Goal: Task Accomplishment & Management: Manage account settings

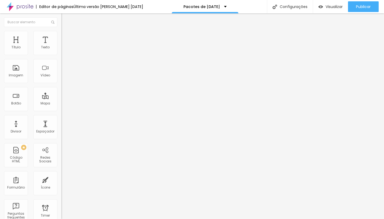
click at [61, 35] on li "Estilo" at bounding box center [91, 33] width 61 height 5
click at [66, 37] on span "Estilo" at bounding box center [70, 34] width 8 height 5
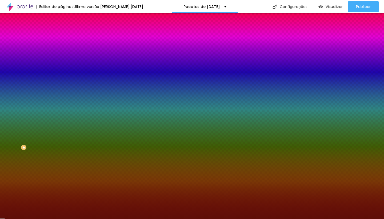
click at [61, 54] on input "#5E0E08" at bounding box center [93, 53] width 64 height 5
paste input "0B3D2E"
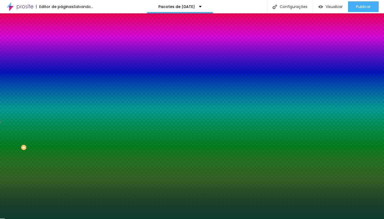
type input "#0B3D2E"
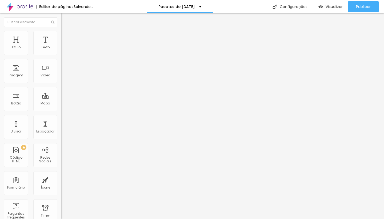
click at [61, 31] on img at bounding box center [63, 33] width 5 height 5
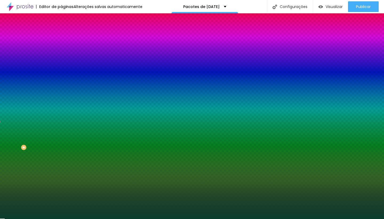
click at [61, 52] on input "#0B3D2E" at bounding box center [93, 53] width 64 height 5
paste input "8B2E"
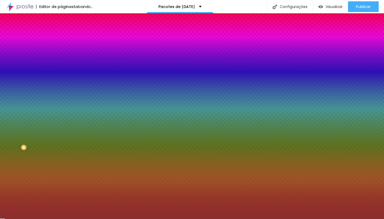
click at [61, 51] on div at bounding box center [91, 51] width 61 height 0
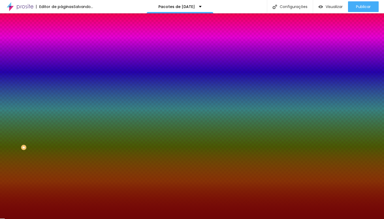
type input "#690202"
drag, startPoint x: 33, startPoint y: 78, endPoint x: 42, endPoint y: 83, distance: 10.3
click at [42, 83] on div at bounding box center [192, 109] width 384 height 219
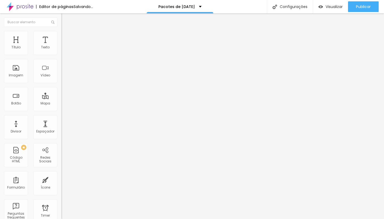
click at [66, 37] on span "Estilo" at bounding box center [70, 34] width 8 height 5
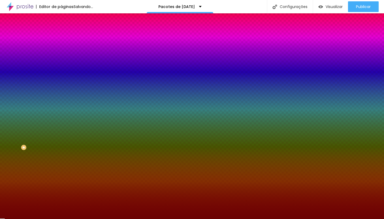
click at [61, 52] on input "#6B0303" at bounding box center [93, 53] width 64 height 5
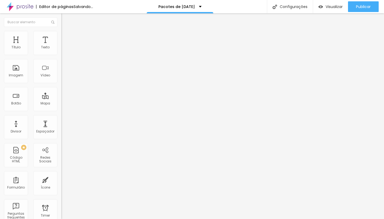
click at [66, 36] on span "Estilo" at bounding box center [70, 34] width 8 height 5
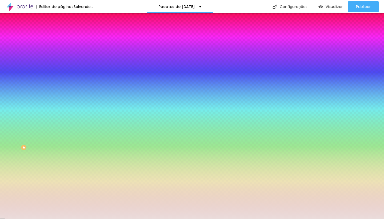
click at [61, 55] on input "#EADCDB" at bounding box center [93, 53] width 64 height 5
paste input "6B0303"
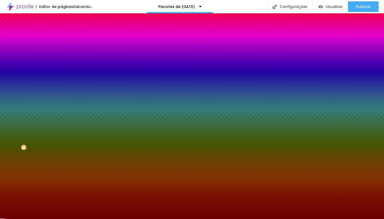
type input "#6B0303"
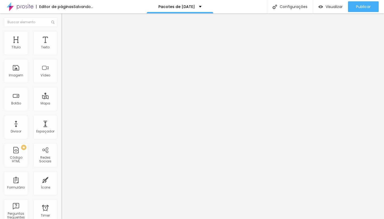
click at [61, 33] on li "Estilo" at bounding box center [91, 33] width 61 height 5
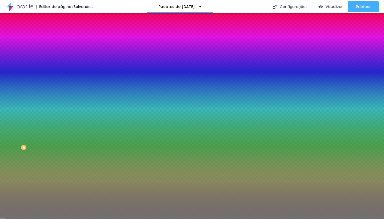
click at [61, 51] on div at bounding box center [91, 51] width 61 height 0
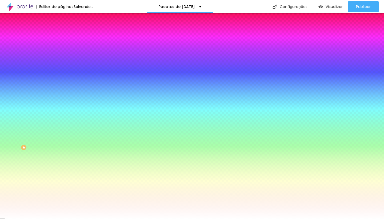
type input "#FFFFFF"
drag, startPoint x: 33, startPoint y: 79, endPoint x: 0, endPoint y: 43, distance: 48.5
click at [61, 43] on div "Conteúdo Estilo Avançado Cor Voltar ao padrão #FFFFFF Tamanho 13 % Peso 2" at bounding box center [91, 55] width 61 height 58
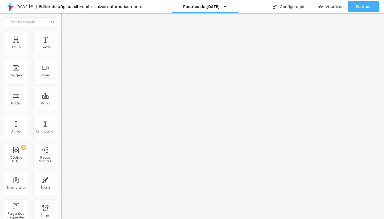
click at [61, 33] on img at bounding box center [63, 33] width 5 height 5
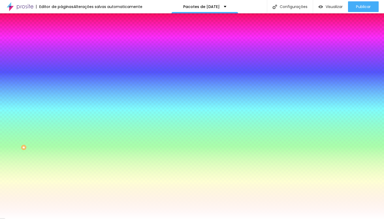
click at [61, 51] on div at bounding box center [91, 51] width 61 height 0
drag, startPoint x: 31, startPoint y: 75, endPoint x: 20, endPoint y: 63, distance: 15.9
click at [20, 63] on div at bounding box center [192, 109] width 384 height 219
click at [61, 51] on input "#EC9D9D" at bounding box center [93, 53] width 64 height 5
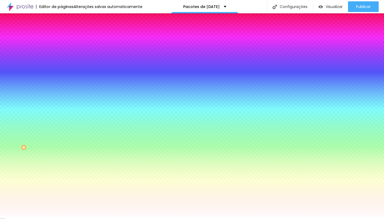
click at [61, 51] on input "#EC9D9D" at bounding box center [93, 53] width 64 height 5
paste input "C9A646"
click at [61, 55] on input "#C9A646" at bounding box center [93, 53] width 64 height 5
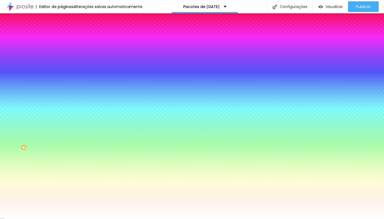
paste input "F8F1E8"
type input "#F8F1E8"
click at [61, 65] on button "button" at bounding box center [64, 68] width 7 height 6
click at [307, 218] on div at bounding box center [192, 219] width 384 height 0
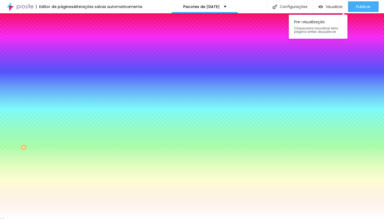
click at [322, 1] on div "Visualizar Pre-visualização Clique para visualizar esta página antes de publica…" at bounding box center [330, 6] width 35 height 13
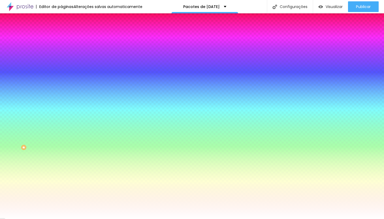
click at [61, 69] on button "button" at bounding box center [64, 68] width 7 height 6
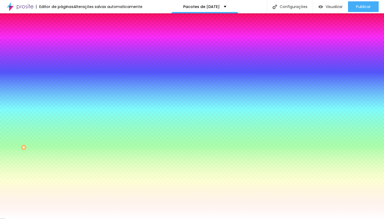
paste input "8B2E2E"
type input "#8B2E2E"
click at [219, 218] on div at bounding box center [192, 219] width 384 height 0
click at [64, 82] on icon "button" at bounding box center [65, 83] width 2 height 2
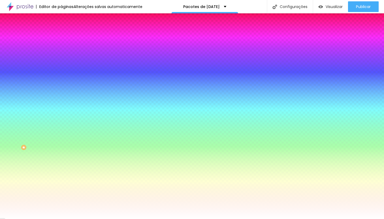
drag, startPoint x: 92, startPoint y: 147, endPoint x: 102, endPoint y: 147, distance: 9.6
click at [102, 147] on div at bounding box center [192, 109] width 384 height 219
type input "#FFFFFF"
drag, startPoint x: 100, startPoint y: 145, endPoint x: 64, endPoint y: 123, distance: 42.4
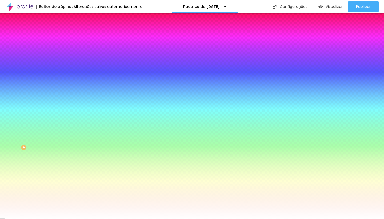
click at [171, 218] on div at bounding box center [192, 219] width 384 height 0
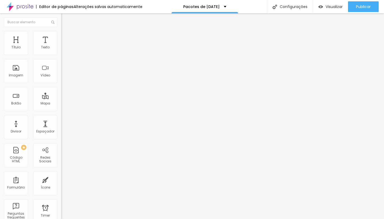
click at [66, 37] on span "Estilo" at bounding box center [70, 34] width 8 height 5
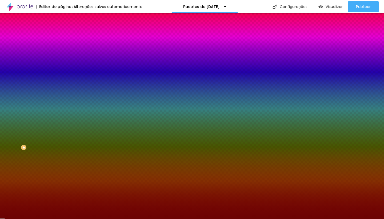
click at [61, 55] on input "#6B0303" at bounding box center [93, 53] width 64 height 5
click at [236, 1] on div "Editor de páginas Alterações [PERSON_NAME] automaticamente Pacotes de [DATE] Co…" at bounding box center [192, 6] width 384 height 13
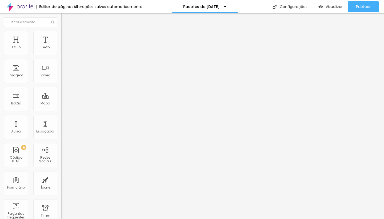
click at [61, 34] on img at bounding box center [63, 33] width 5 height 5
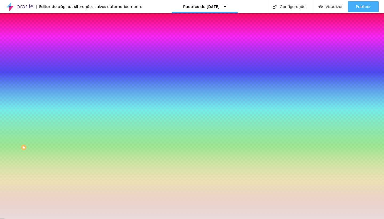
click at [61, 52] on input "#EADCDB" at bounding box center [93, 53] width 64 height 5
paste input "8C1A1A"
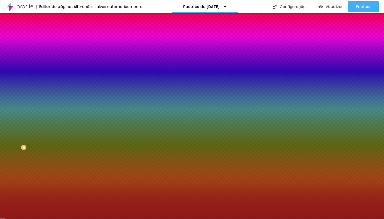
type input "#8C1A1A"
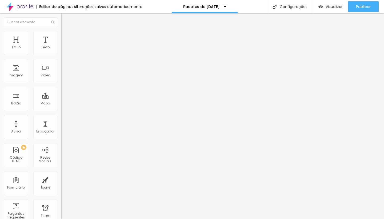
click at [61, 32] on img at bounding box center [63, 33] width 5 height 5
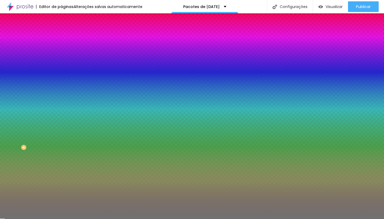
click at [61, 51] on div at bounding box center [91, 51] width 61 height 0
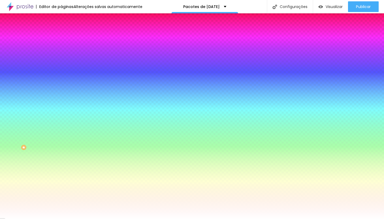
type input "#FFFFFF"
drag, startPoint x: 27, startPoint y: 72, endPoint x: 1, endPoint y: 58, distance: 29.2
click at [61, 58] on div "Cor Voltar ao padrão #FFFFFF Tamanho 13 % Peso 2" at bounding box center [91, 63] width 61 height 42
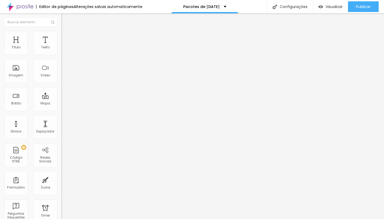
click at [66, 36] on span "Estilo" at bounding box center [70, 34] width 8 height 5
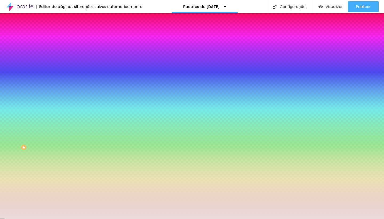
click at [61, 53] on input "#EADCDB" at bounding box center [93, 53] width 64 height 5
paste input "B23A3A"
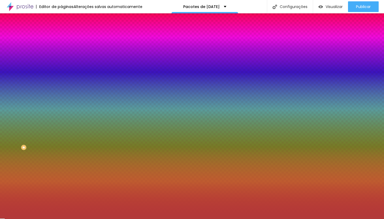
click at [61, 51] on div at bounding box center [91, 51] width 61 height 0
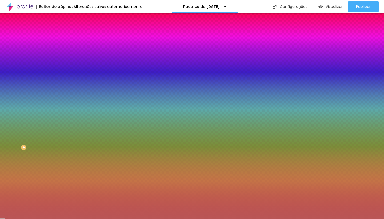
type input "#B95959"
drag, startPoint x: 32, startPoint y: 73, endPoint x: 26, endPoint y: 71, distance: 5.7
click at [199, 61] on div at bounding box center [199, 60] width 1 height 1
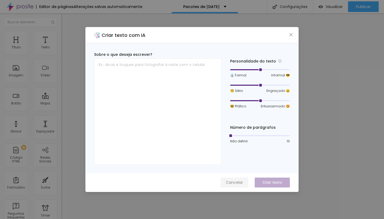
click at [238, 182] on span "Cancelar" at bounding box center [234, 182] width 17 height 6
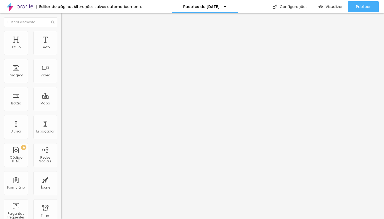
click at [66, 36] on span "Estilo" at bounding box center [70, 34] width 8 height 5
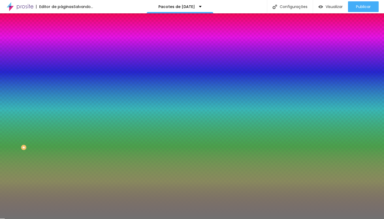
click at [61, 51] on div at bounding box center [91, 51] width 61 height 0
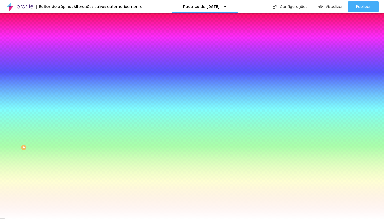
type input "#FFFFFF"
drag, startPoint x: 19, startPoint y: 76, endPoint x: 0, endPoint y: 49, distance: 32.6
click at [61, 49] on div "Cor Voltar ao padrão #FFFFFF Tamanho 13 % Peso 2" at bounding box center [91, 63] width 61 height 42
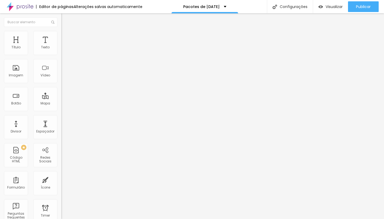
click at [61, 46] on span "Trocar imagem" at bounding box center [75, 43] width 29 height 5
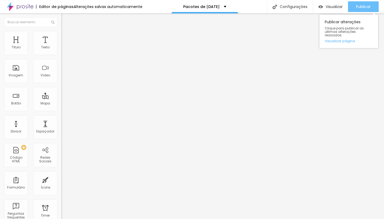
click at [359, 9] on span "Publicar" at bounding box center [363, 7] width 15 height 4
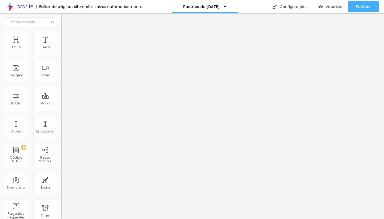
click at [61, 34] on li "Estilo" at bounding box center [91, 33] width 61 height 5
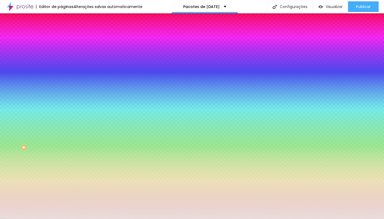
click at [61, 51] on div at bounding box center [91, 51] width 61 height 0
click at [61, 54] on input "#EADCDB" at bounding box center [93, 53] width 64 height 5
paste input "6B0303"
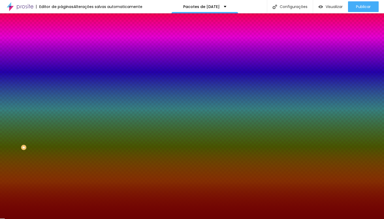
type input "#6B0303"
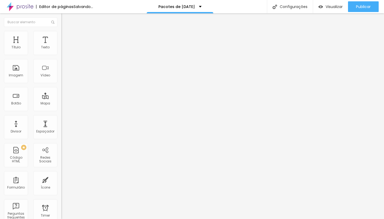
click at [66, 36] on span "Avançado" at bounding box center [75, 34] width 18 height 5
click at [61, 30] on img at bounding box center [63, 28] width 5 height 5
click at [61, 79] on button "button" at bounding box center [64, 76] width 7 height 6
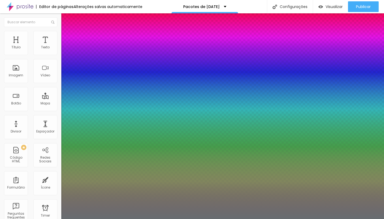
type input "1"
type input "0.5"
type input "1"
type input "0.5"
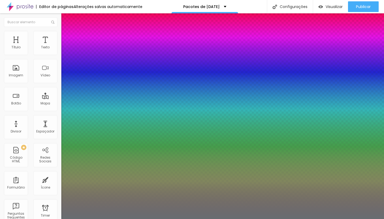
type input "1"
type input "0.5"
type input "#769EBE"
type input "1"
type input "0.5"
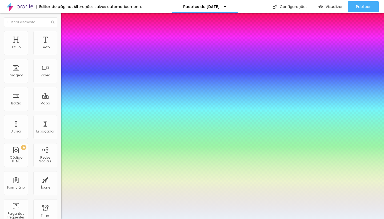
type input "1"
type input "0.5"
type input "#E9F1F8"
type input "1"
type input "0.5"
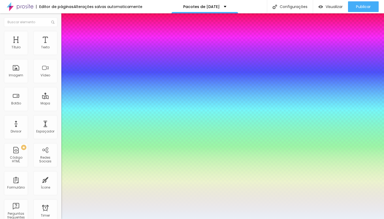
type input "#FFFFFF"
type input "1"
type input "0.5"
type input "1"
type input "0.5"
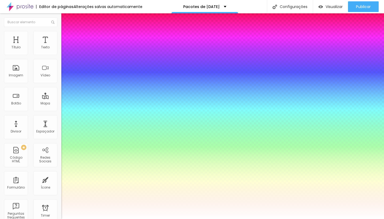
type input "1"
type input "0.5"
type input "1"
type input "0.5"
drag, startPoint x: 86, startPoint y: 214, endPoint x: 57, endPoint y: 193, distance: 35.8
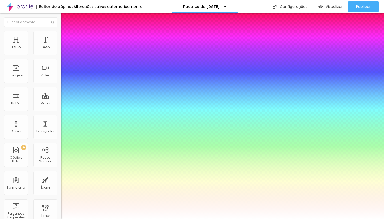
click at [207, 218] on div at bounding box center [192, 219] width 384 height 0
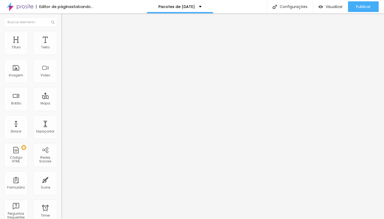
click at [65, 20] on img "button" at bounding box center [67, 19] width 4 height 4
click at [61, 31] on img at bounding box center [63, 33] width 5 height 5
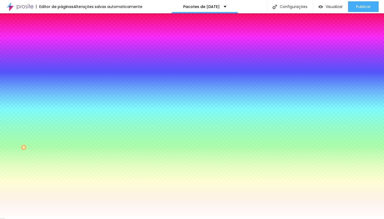
click at [61, 78] on input "#FFFFFF" at bounding box center [93, 75] width 64 height 5
paste input "D"
click at [61, 78] on input "#" at bounding box center [93, 75] width 64 height 5
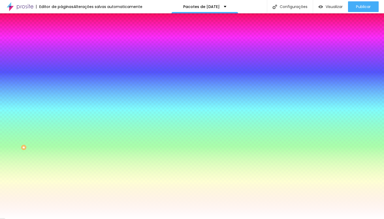
click at [61, 78] on input "#" at bounding box center [93, 75] width 64 height 5
paste input "6B0303"
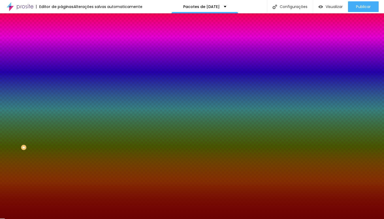
type input "#6B0303"
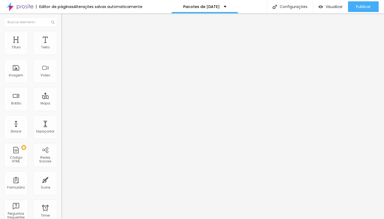
click at [66, 37] on span "Estilo" at bounding box center [70, 34] width 8 height 5
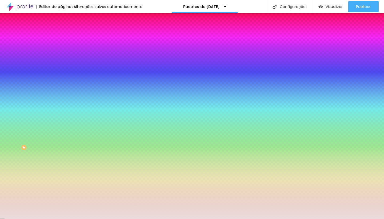
click at [61, 52] on input "#EADCDB" at bounding box center [93, 53] width 64 height 5
paste input "DE"
click at [61, 53] on input "#" at bounding box center [93, 53] width 64 height 5
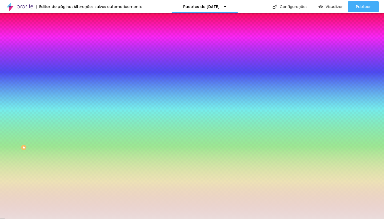
click at [61, 53] on input "#" at bounding box center [93, 53] width 64 height 5
paste input "6B0303"
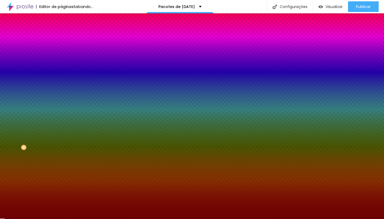
type input "#6B0303"
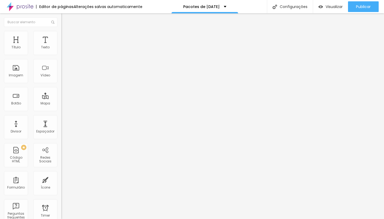
click at [61, 34] on li "Avançado" at bounding box center [91, 33] width 61 height 5
click at [66, 37] on span "Estilo" at bounding box center [70, 34] width 8 height 5
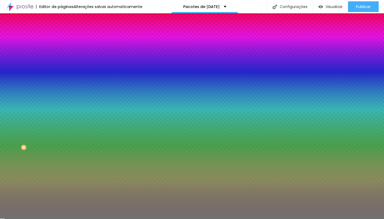
click at [61, 51] on div at bounding box center [91, 51] width 61 height 0
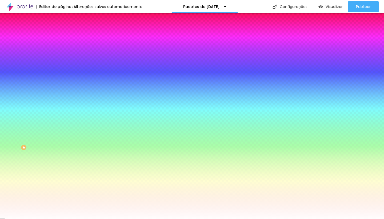
type input "#FFFFFF"
drag, startPoint x: 27, startPoint y: 76, endPoint x: 3, endPoint y: 46, distance: 38.5
click at [61, 46] on div "Cor Voltar ao padrão #FFFFFF Tamanho 13 % Peso 2" at bounding box center [91, 63] width 61 height 42
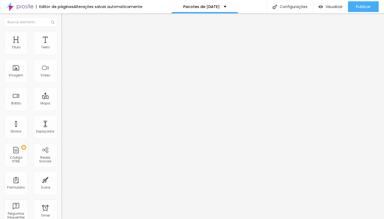
click at [66, 37] on span "Estilo" at bounding box center [70, 34] width 8 height 5
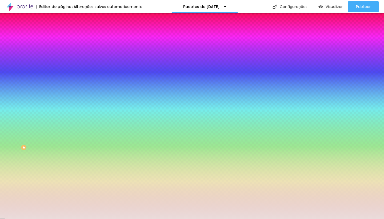
click at [61, 51] on div at bounding box center [91, 51] width 61 height 0
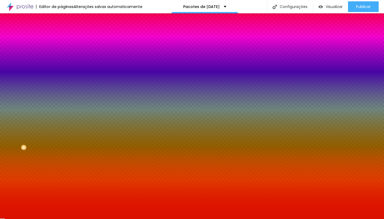
drag, startPoint x: 22, startPoint y: 76, endPoint x: 47, endPoint y: 66, distance: 26.8
click at [61, 56] on div at bounding box center [91, 56] width 61 height 0
click at [61, 54] on input "#DA1100" at bounding box center [93, 53] width 64 height 5
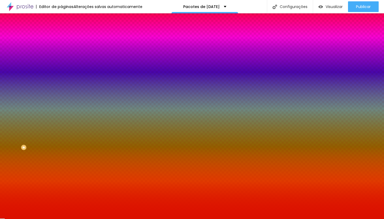
paste input "8C1A1A"
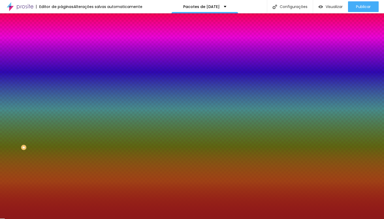
type input "#8C1A1A"
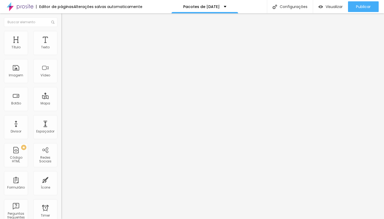
click at [61, 31] on img at bounding box center [63, 33] width 5 height 5
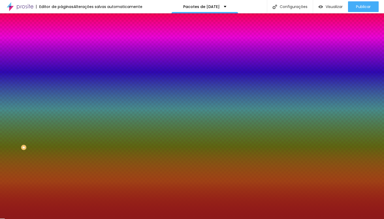
click at [61, 55] on input "#8C1A1A" at bounding box center [93, 53] width 64 height 5
paste input "C9A646"
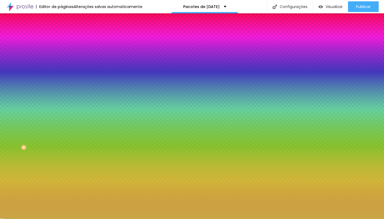
click at [61, 52] on input "#C9A646" at bounding box center [93, 53] width 64 height 5
paste input "B8860B"
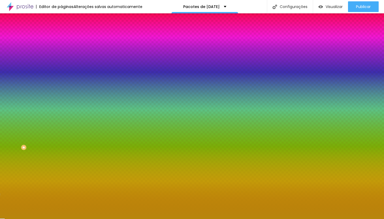
click at [61, 53] on input "#B8860B" at bounding box center [93, 53] width 64 height 5
paste input "D4AF37"
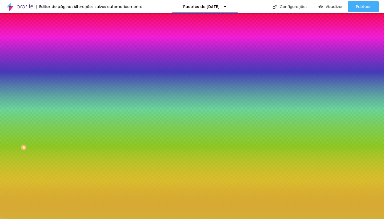
type input "#D4AF37"
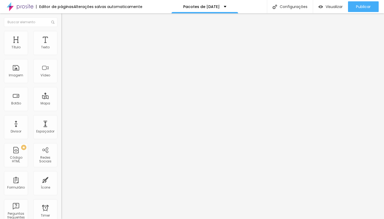
click at [61, 31] on li "Estilo" at bounding box center [91, 33] width 61 height 5
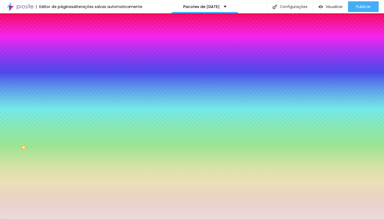
click at [61, 53] on input "#EADCDB" at bounding box center [93, 53] width 64 height 5
paste input "D4AF37"
type input "#D4AF37"
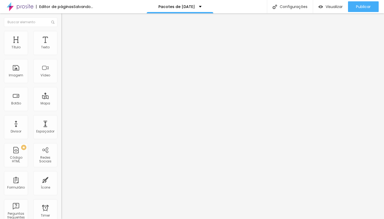
type input "17"
type input "21"
type input "23"
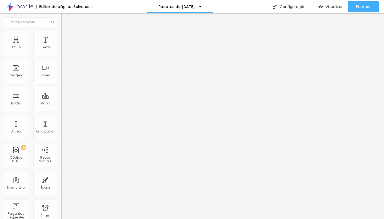
type input "23"
type input "24"
type input "25"
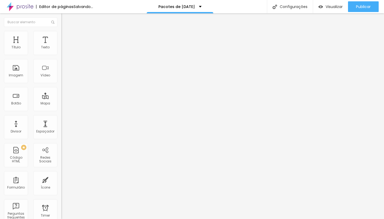
type input "26"
type input "27"
type input "28"
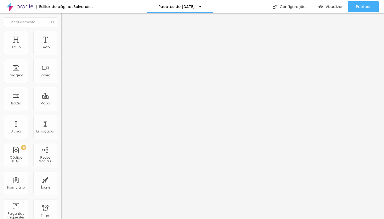
type input "28"
type input "29"
type input "30"
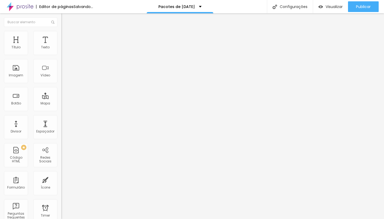
type input "31"
drag, startPoint x: 23, startPoint y: 52, endPoint x: 48, endPoint y: 54, distance: 24.3
type input "31"
click at [61, 98] on input "range" at bounding box center [78, 100] width 34 height 4
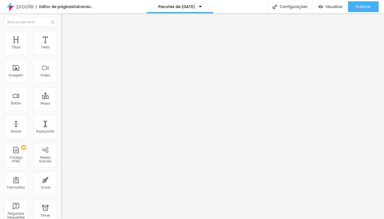
click at [66, 36] on span "Estilo" at bounding box center [70, 34] width 8 height 5
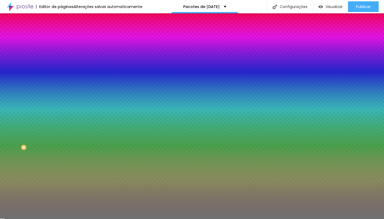
click at [61, 51] on div at bounding box center [91, 51] width 61 height 0
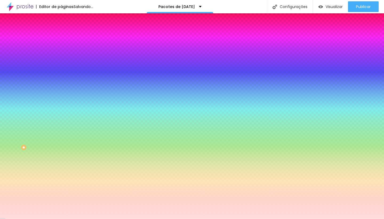
type input "#FFFFFF"
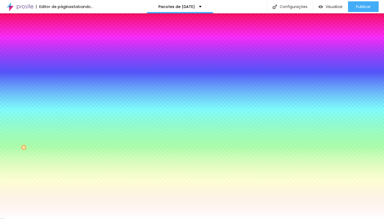
drag, startPoint x: 42, startPoint y: 73, endPoint x: 0, endPoint y: 44, distance: 51.3
click at [61, 44] on div "Cor Voltar ao padrão #FFFFFF Tamanho 13 % Peso 2" at bounding box center [91, 63] width 61 height 42
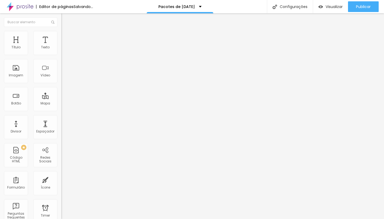
click at [61, 107] on input at bounding box center [97, 109] width 73 height 5
type input "g"
type input "G"
paste input "Gabriela B Fotografa"
type input "Gabriela B Fotografa"
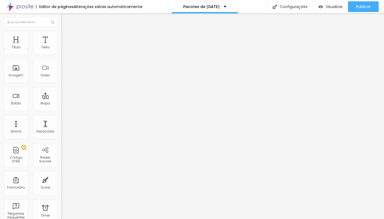
click at [65, 18] on img "button" at bounding box center [67, 19] width 4 height 4
click at [61, 107] on input "Gabriela B Fotografa" at bounding box center [97, 109] width 73 height 5
click at [61, 19] on button "Editar Google Reviews" at bounding box center [91, 19] width 61 height 12
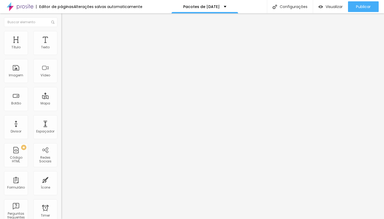
click at [61, 107] on input "Gabriela B Fotografa" at bounding box center [97, 109] width 73 height 5
type input "Gabriela B Fotografa"
click at [61, 107] on input "Gabriela B Fotografa" at bounding box center [97, 109] width 73 height 5
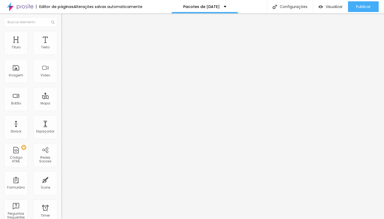
click at [61, 107] on input "Gabriela B Fotografa" at bounding box center [97, 109] width 73 height 5
paste input "Gabriela B Fotografa"
type input "Gabriela B Fotografa"
click at [61, 54] on input "text" at bounding box center [93, 51] width 64 height 5
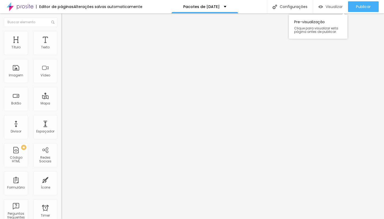
click at [335, 9] on div "Visualizar" at bounding box center [330, 6] width 24 height 11
